Goal: Information Seeking & Learning: Learn about a topic

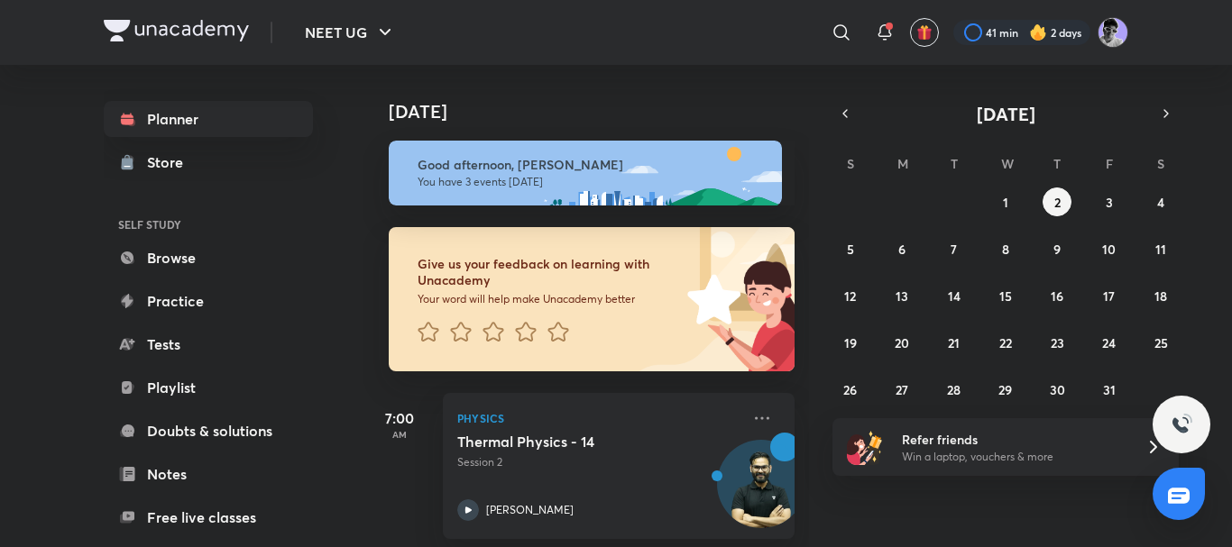
scroll to position [355, 0]
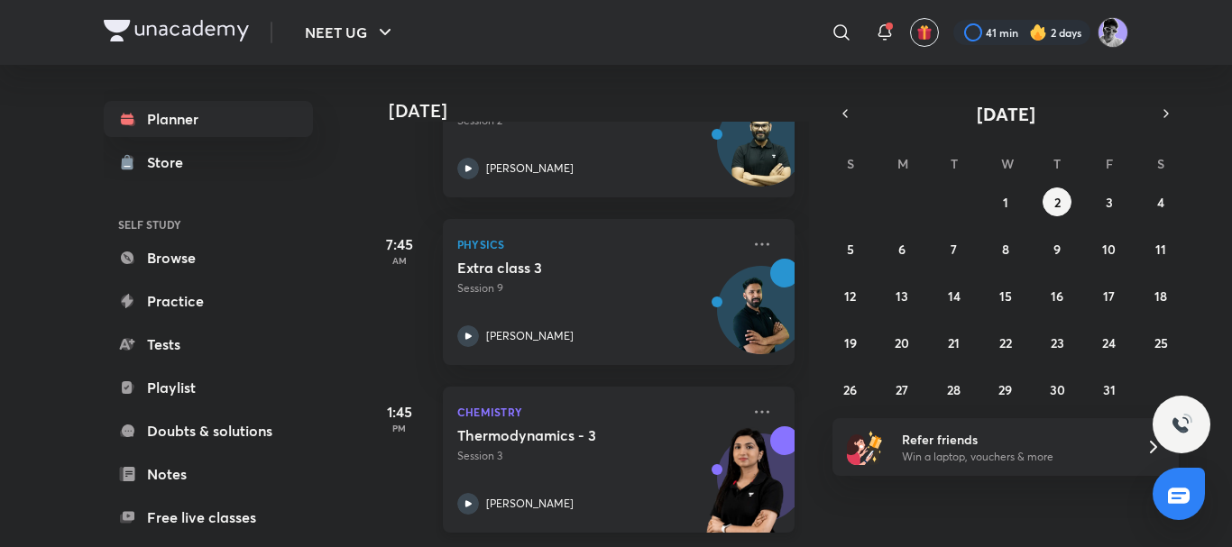
click at [471, 501] on icon at bounding box center [468, 504] width 6 height 6
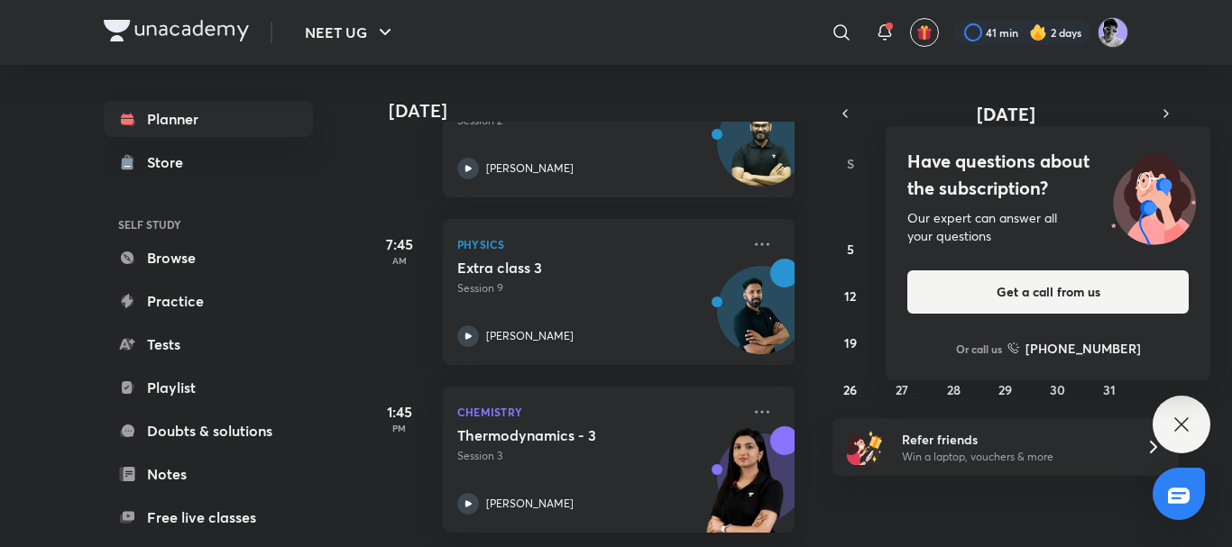
click at [1171, 403] on div "Have questions about the subscription? Our expert can answer all your questions…" at bounding box center [1182, 425] width 58 height 58
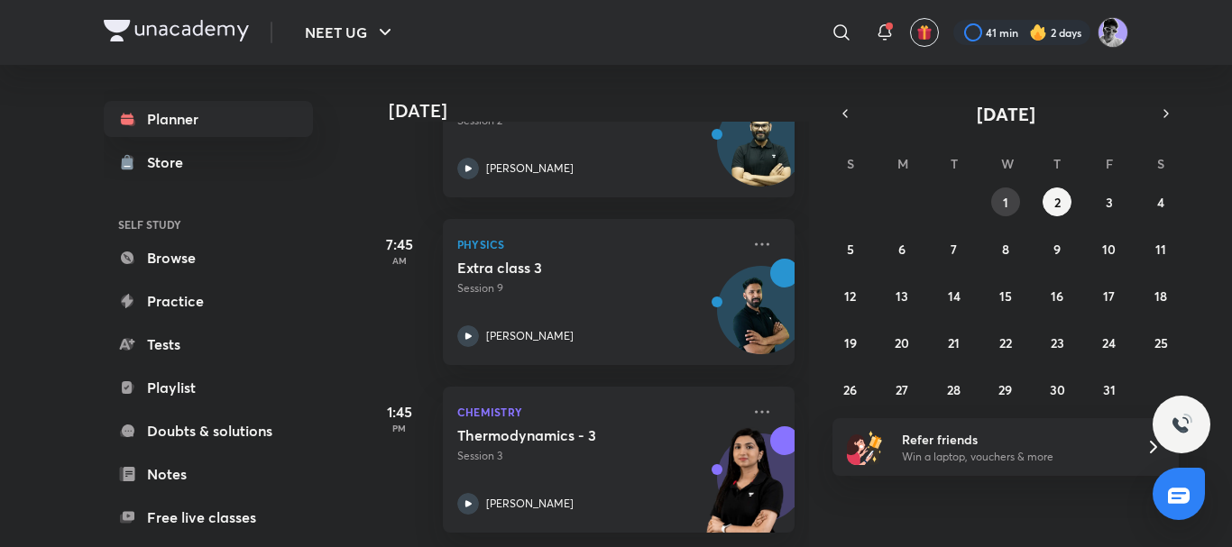
click at [1014, 199] on button "1" at bounding box center [1005, 202] width 29 height 29
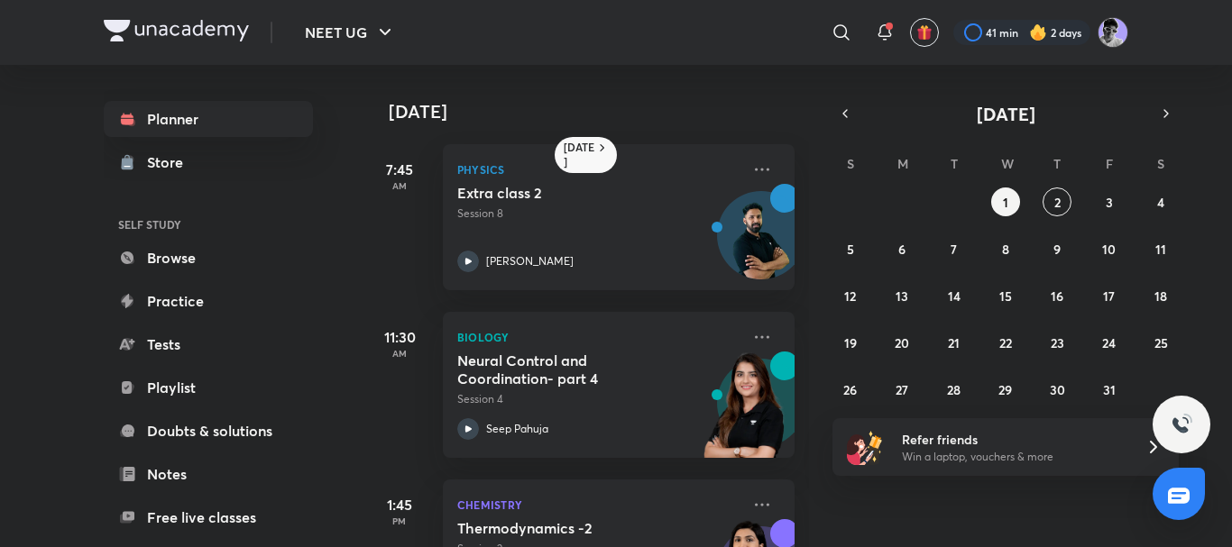
click at [225, 33] on img at bounding box center [176, 31] width 145 height 22
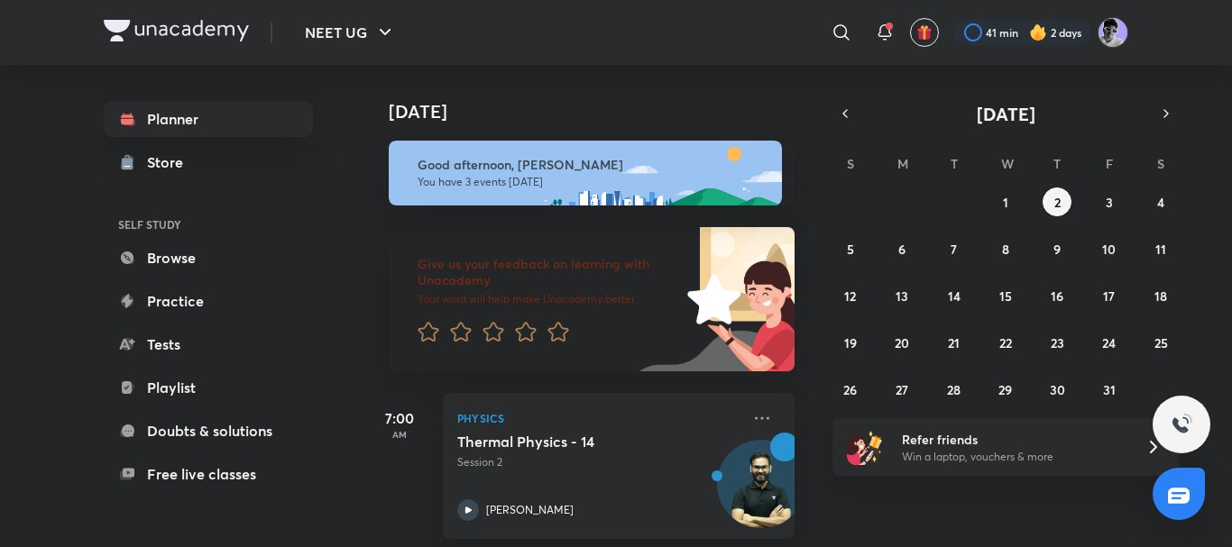
click at [181, 355] on link "Tests" at bounding box center [208, 345] width 209 height 36
